Goal: Task Accomplishment & Management: Complete application form

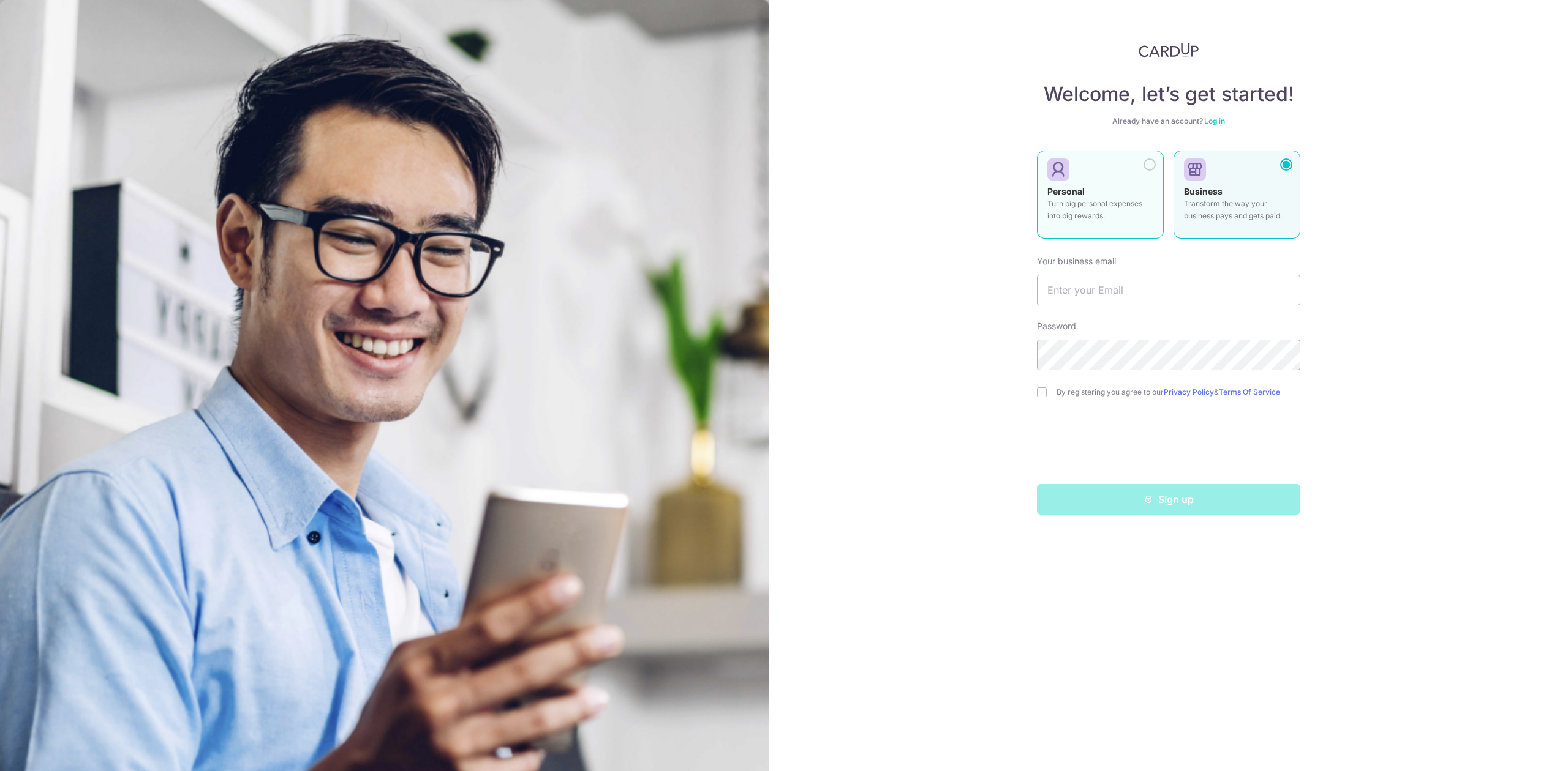
click at [1145, 165] on div at bounding box center [1149, 164] width 13 height 13
click at [1154, 165] on div at bounding box center [1149, 164] width 13 height 13
click at [1144, 291] on input "text" at bounding box center [1169, 290] width 263 height 30
click at [1150, 160] on div at bounding box center [1149, 164] width 13 height 13
click at [1117, 212] on p "Turn big personal expenses into big rewards." at bounding box center [1100, 209] width 106 height 24
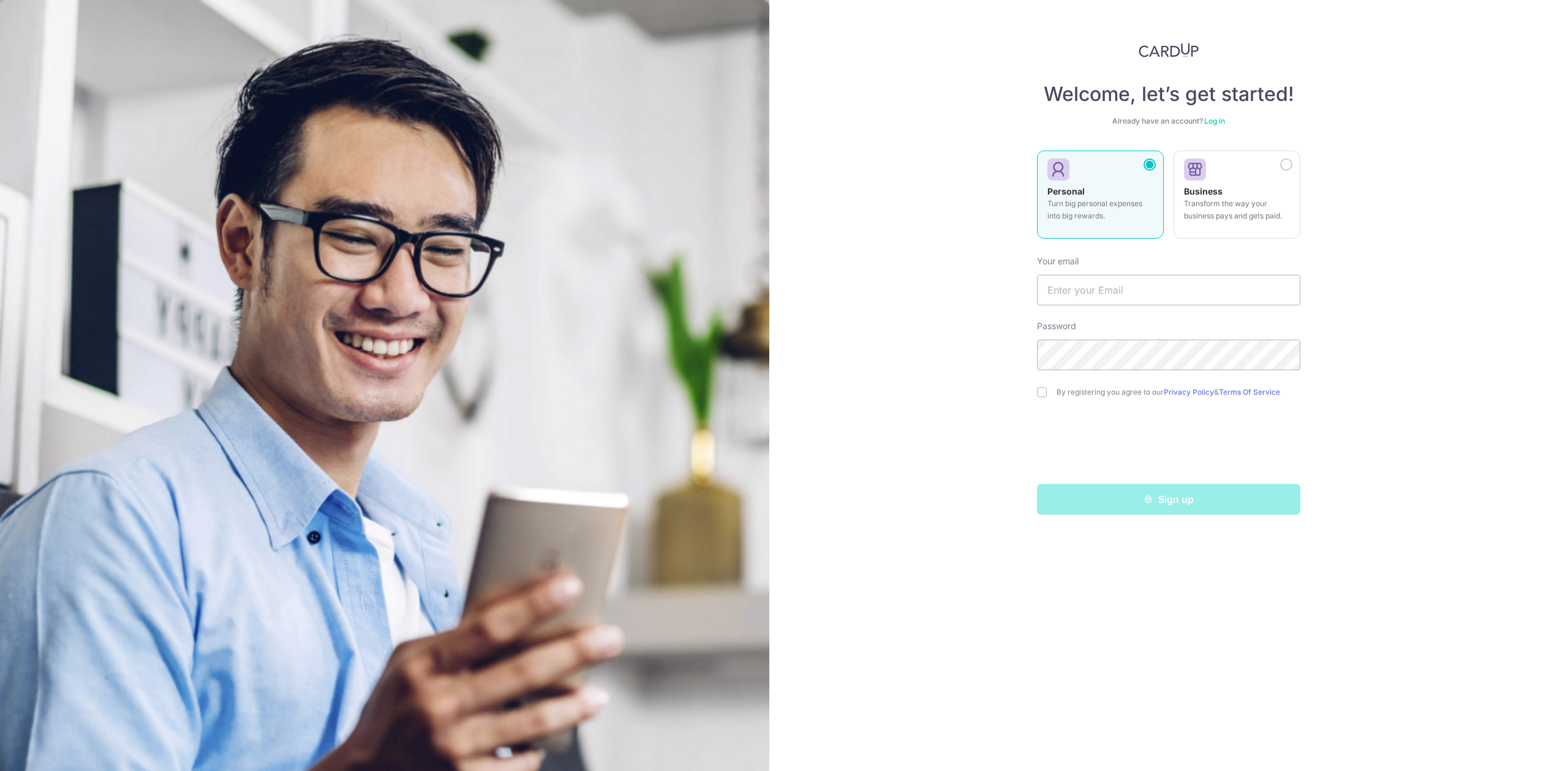
click at [1142, 500] on div "Sign up" at bounding box center [1169, 499] width 278 height 30
